Goal: Find specific page/section: Find specific page/section

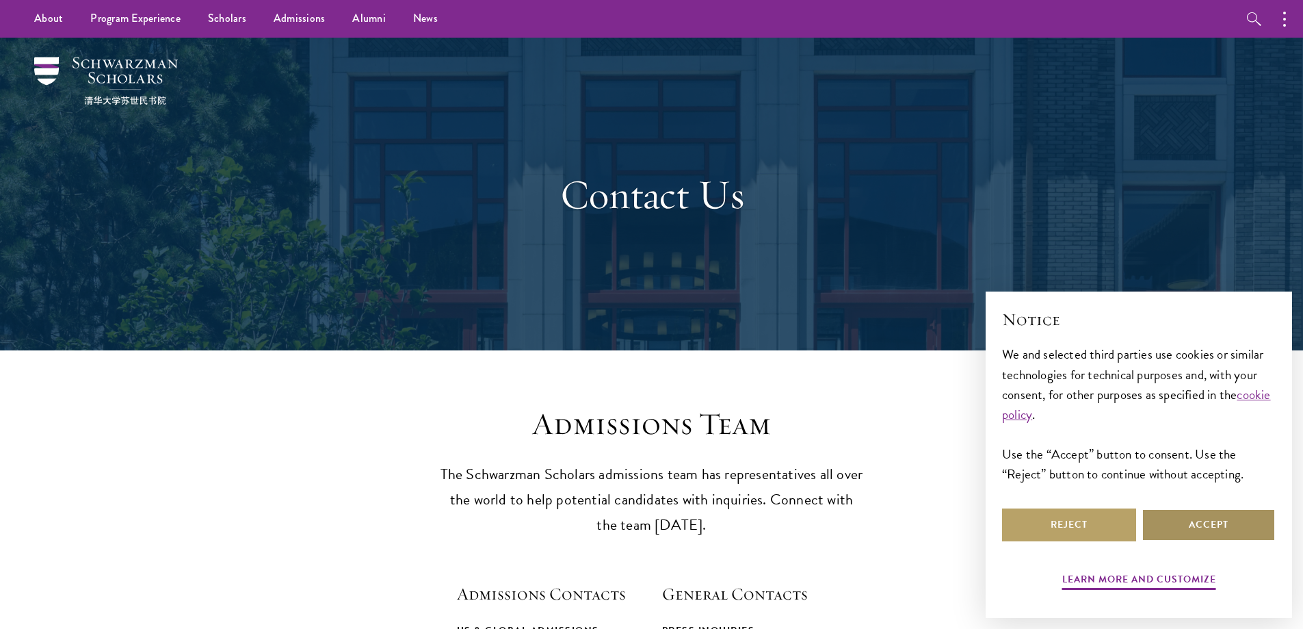
click at [1221, 523] on button "Accept" at bounding box center [1209, 524] width 134 height 33
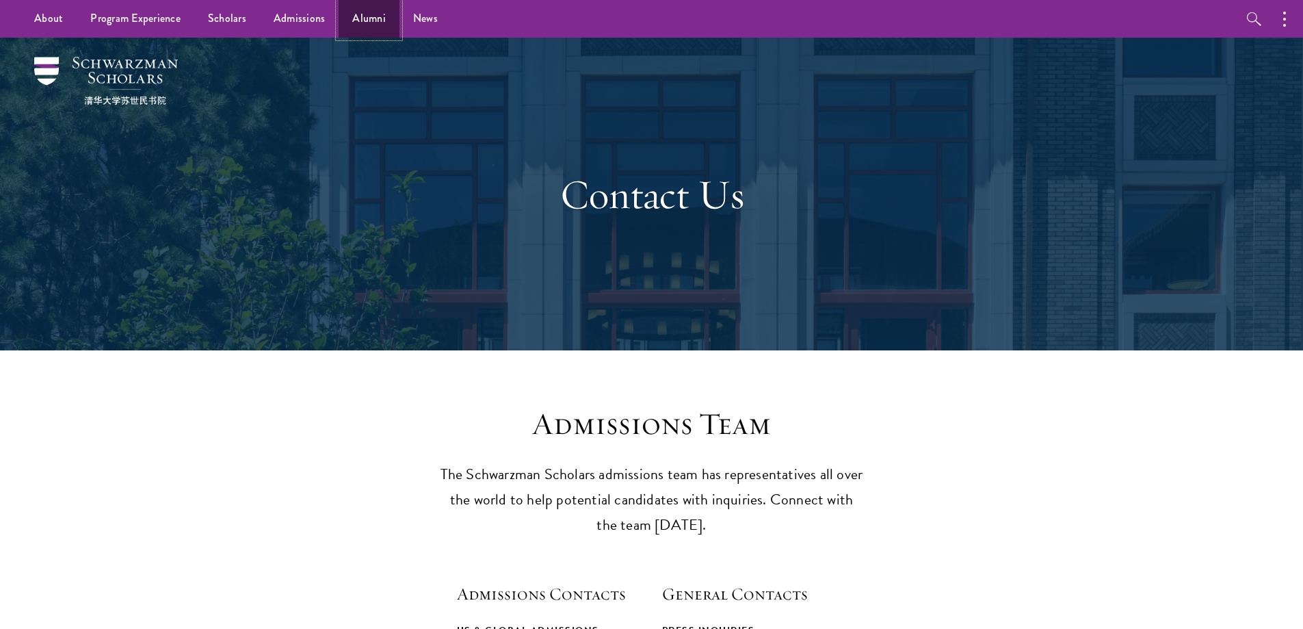
click at [374, 16] on link "Alumni" at bounding box center [369, 19] width 61 height 38
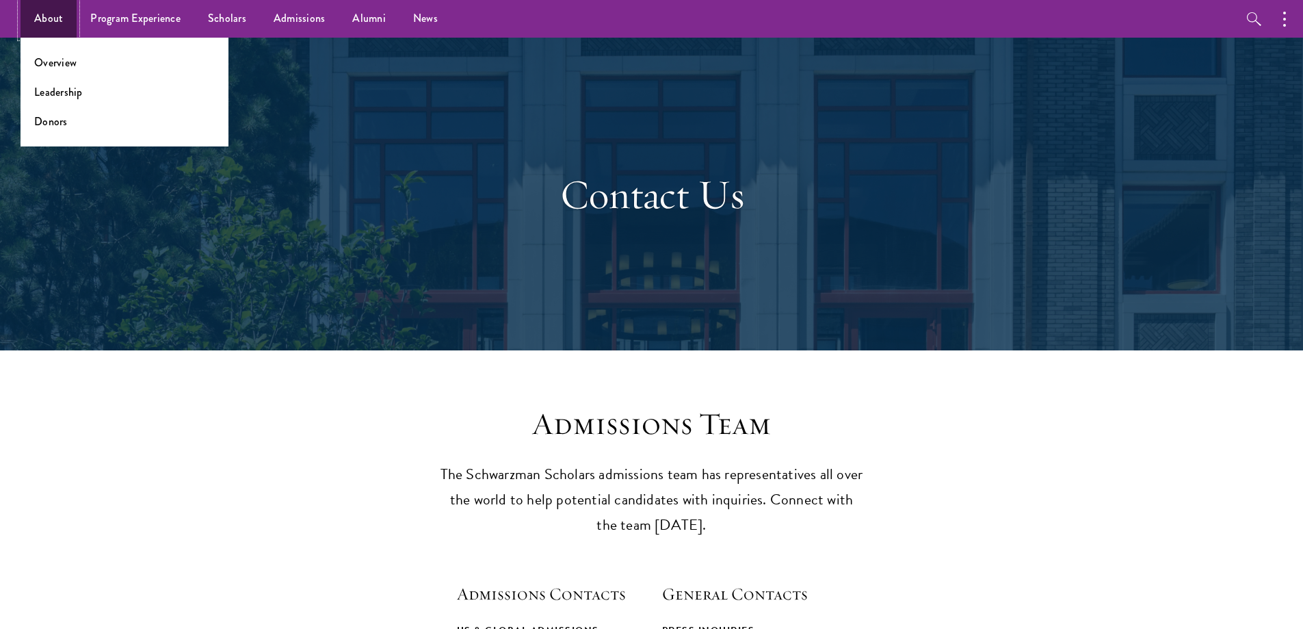
click at [50, 11] on link "About" at bounding box center [49, 19] width 56 height 38
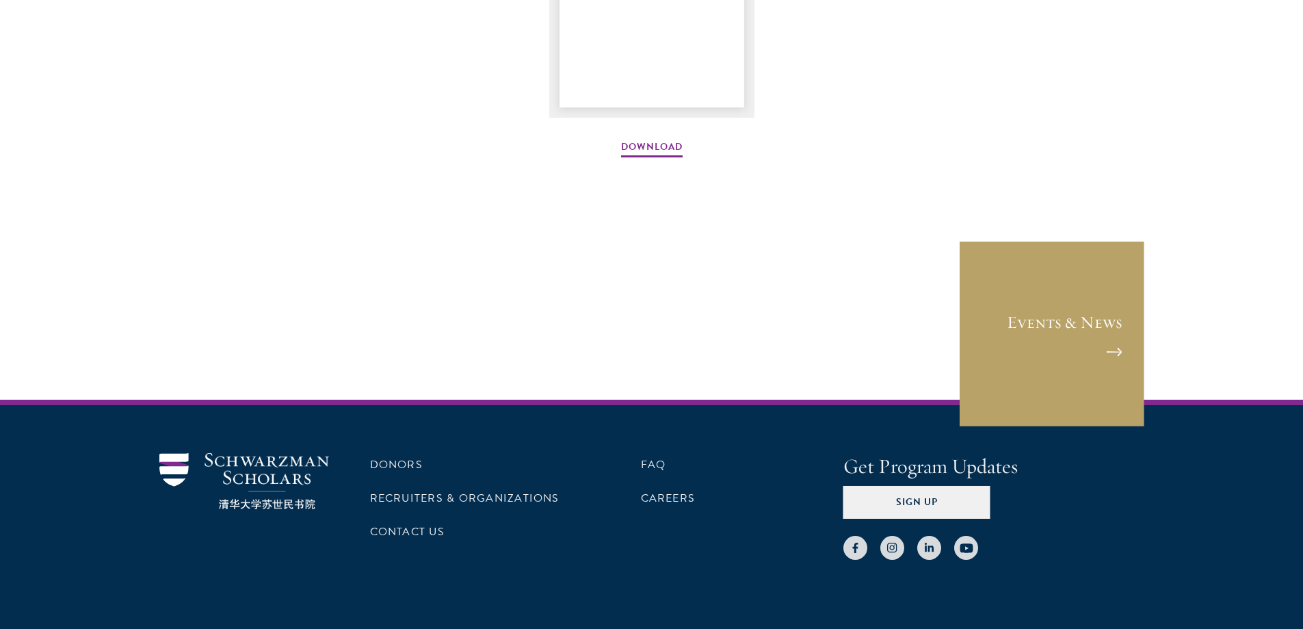
scroll to position [2123, 0]
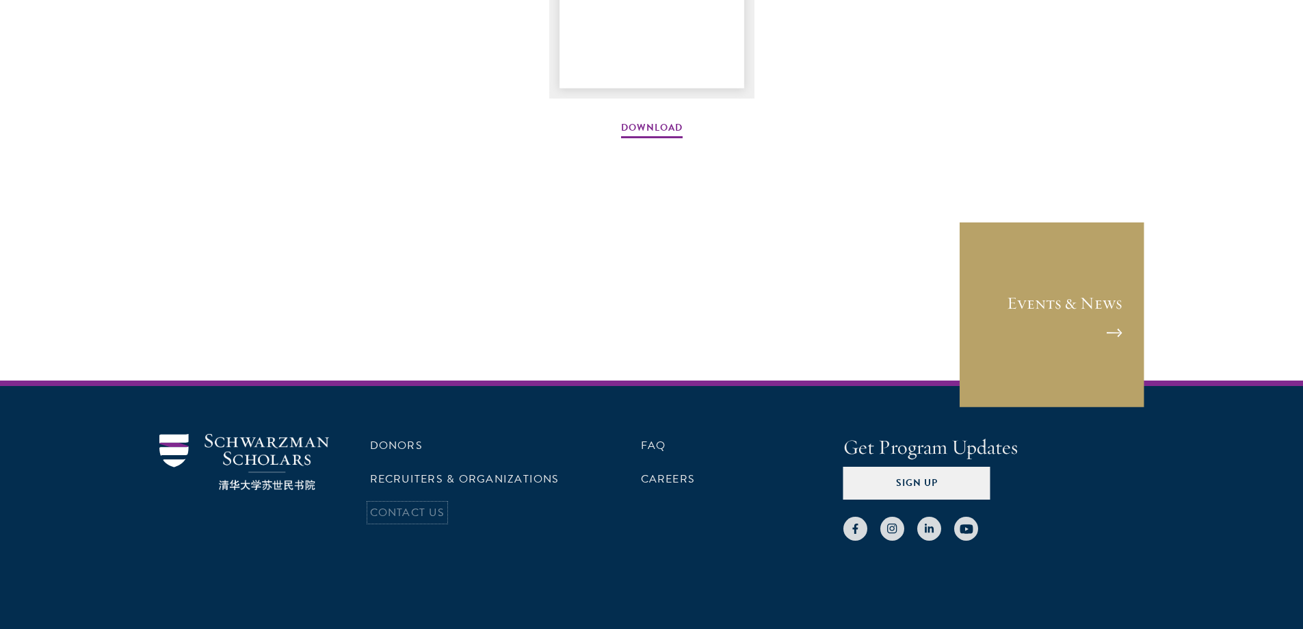
click at [408, 506] on link "Contact Us" at bounding box center [407, 512] width 75 height 16
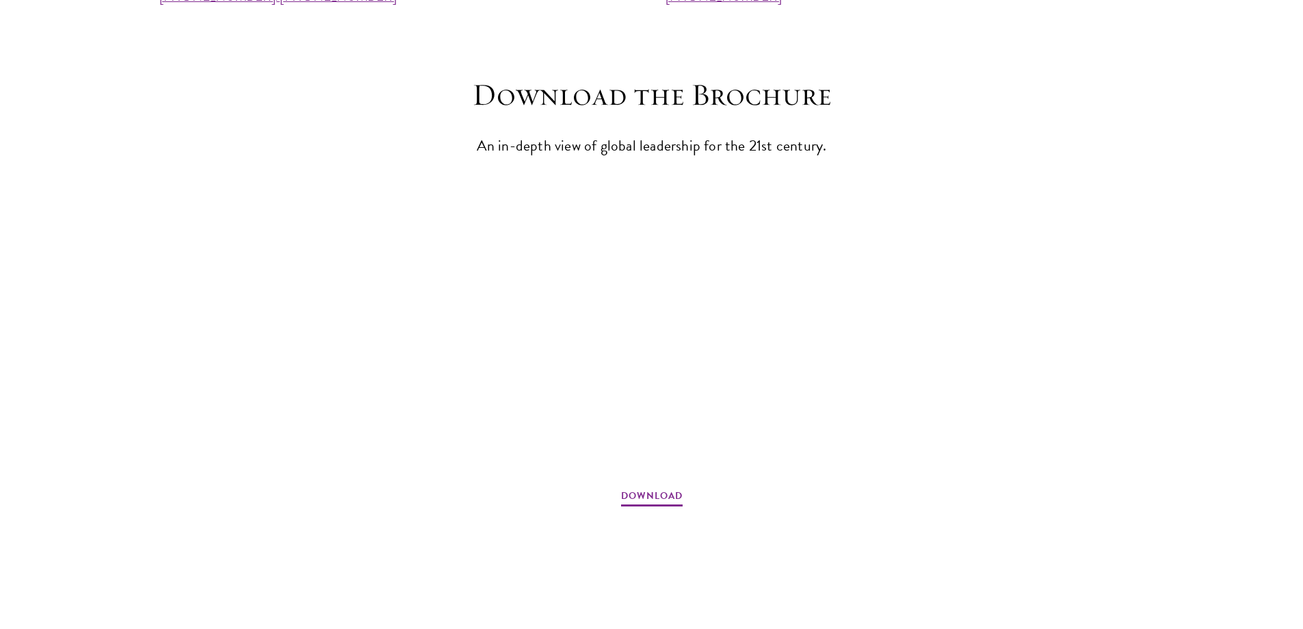
scroll to position [1761, 0]
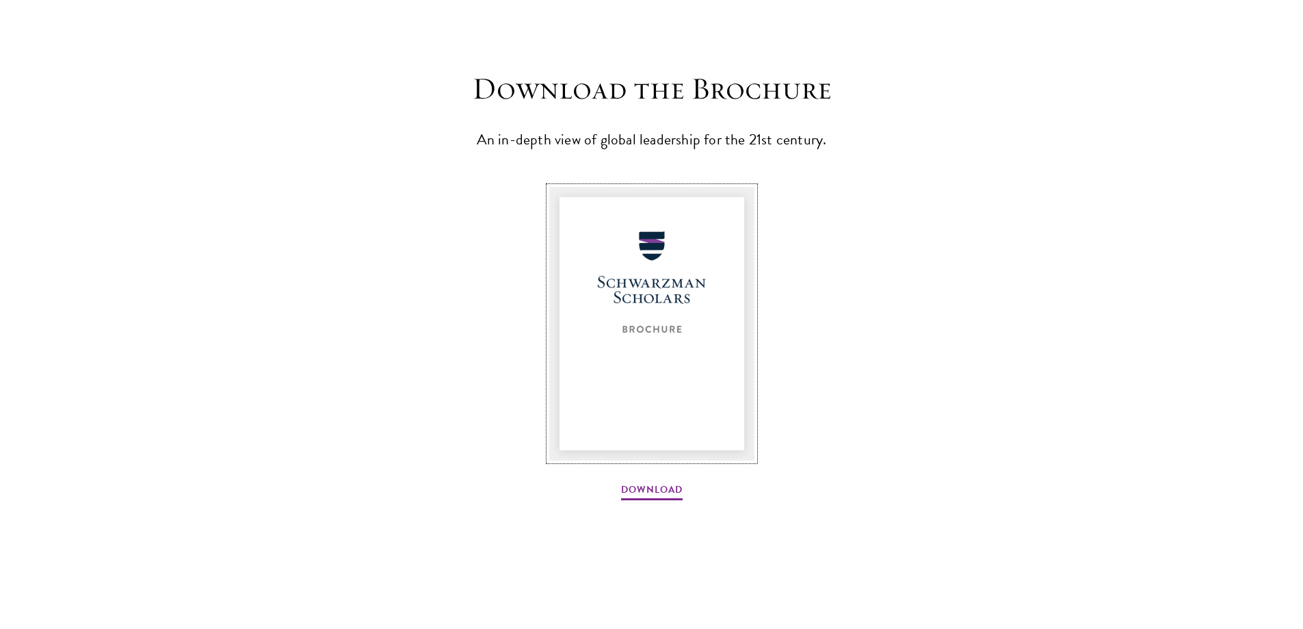
click at [676, 255] on img at bounding box center [651, 324] width 205 height 274
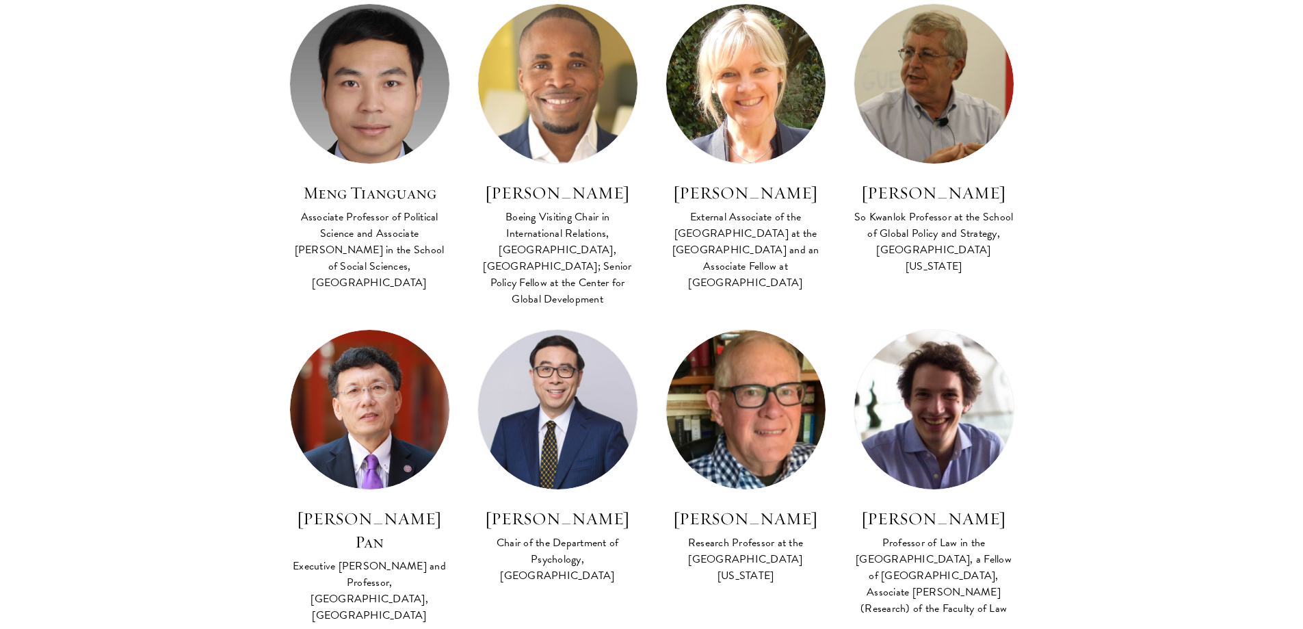
scroll to position [2976, 0]
